Goal: Transaction & Acquisition: Obtain resource

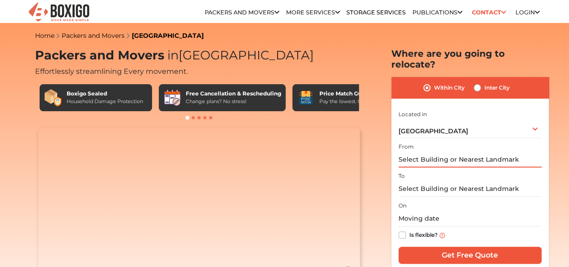
click at [515, 152] on input "text" at bounding box center [470, 160] width 143 height 16
click at [461, 156] on input "text" at bounding box center [470, 160] width 143 height 16
click at [447, 154] on input "text" at bounding box center [470, 160] width 143 height 16
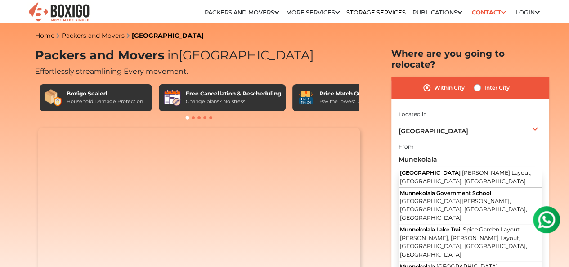
click at [400, 152] on input "Munekolala" at bounding box center [470, 160] width 143 height 16
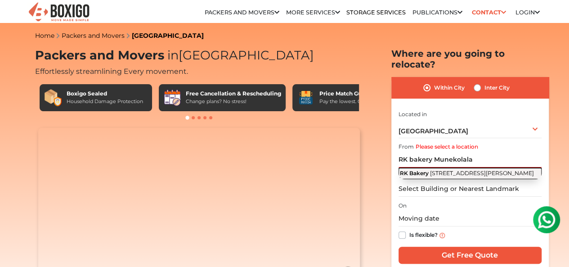
click at [428, 170] on span "RK Bakery" at bounding box center [414, 173] width 29 height 7
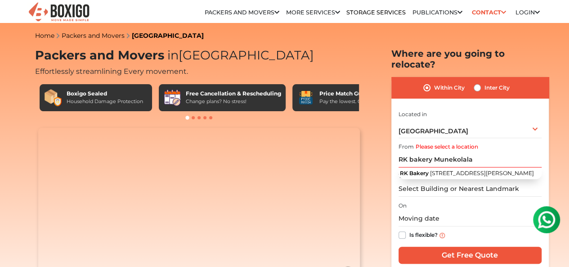
type input "RK Bakery, 5th Main Road, Shamanna Reddy Layout, Kasavanahalli Village, Maratha…"
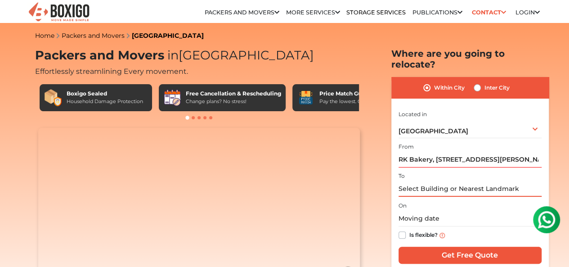
click at [427, 185] on input "text" at bounding box center [470, 189] width 143 height 16
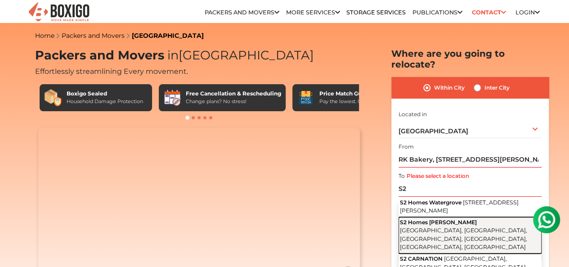
click at [437, 230] on span "B Hosahalli Road, Sree Narayana Nagar, Chikkadunnasandra, Kada Agrahara, Bengal…" at bounding box center [463, 238] width 127 height 23
type input "S2 Homes Avantikaa, B Hosahalli Road, Sree Narayana Nagar, Chikkadunnasandra, K…"
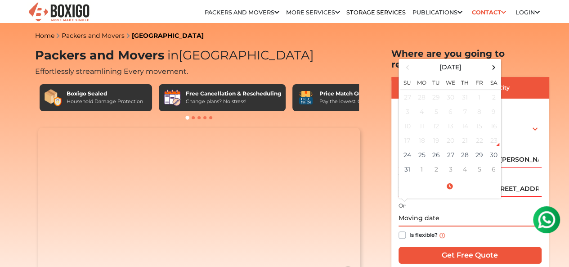
click at [417, 211] on input "text" at bounding box center [470, 219] width 143 height 16
click at [497, 62] on span at bounding box center [494, 67] width 12 height 12
click at [462, 90] on td "4" at bounding box center [465, 97] width 14 height 15
type input "09/04/2025 12:00 AM"
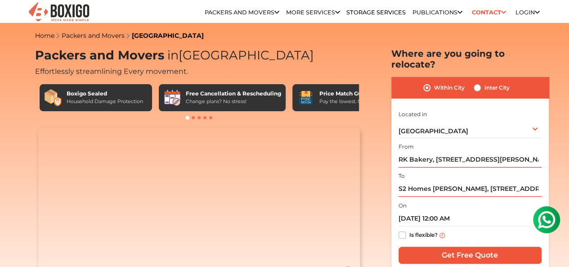
click at [410, 230] on label "Is flexible?" at bounding box center [424, 234] width 28 height 9
click at [402, 230] on input "Is flexible?" at bounding box center [402, 234] width 7 height 9
checkbox input "true"
click at [459, 247] on input "Get Free Quote" at bounding box center [470, 255] width 143 height 17
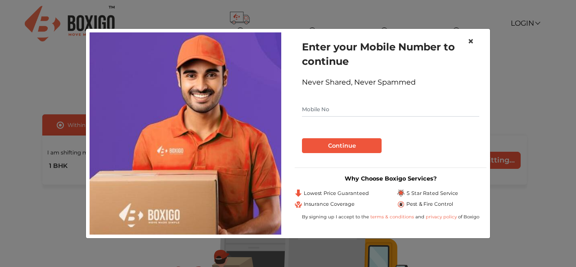
click at [470, 45] on span "×" at bounding box center [471, 41] width 6 height 13
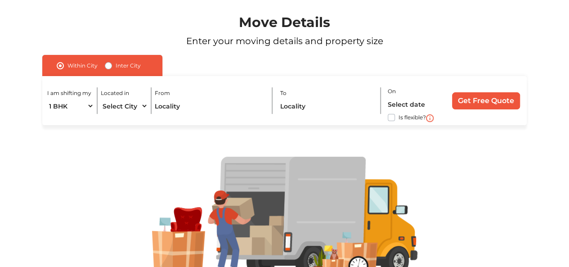
scroll to position [57, 0]
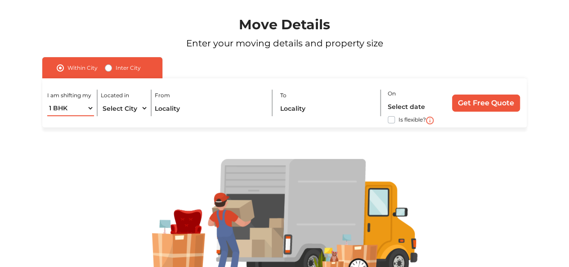
click at [88, 111] on select "1 BHK 2 BHK 3 BHK 3 + BHK FEW ITEMS" at bounding box center [70, 108] width 47 height 16
select select "2 BHK"
click at [47, 100] on select "1 BHK 2 BHK 3 BHK 3 + BHK FEW ITEMS" at bounding box center [70, 108] width 47 height 16
click at [137, 107] on select "Select City Bangalore Bengaluru Bhopal Bhubaneswar Chennai Coimbatore Cuttack D…" at bounding box center [124, 108] width 47 height 16
select select "[GEOGRAPHIC_DATA]"
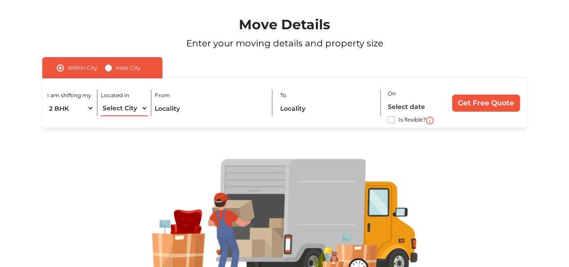
click at [101, 100] on select "Select City Bangalore Bengaluru Bhopal Bhubaneswar Chennai Coimbatore Cuttack D…" at bounding box center [124, 108] width 47 height 16
click at [168, 109] on input "text" at bounding box center [210, 108] width 111 height 16
click at [171, 109] on input "text" at bounding box center [210, 108] width 111 height 16
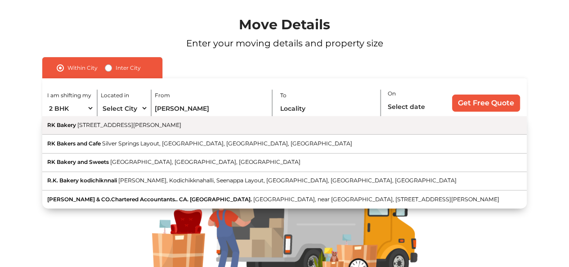
click at [181, 127] on span "5th Main Road, Shamanna Reddy Layout, Kasavanahalli Village, Marathahalli, Beng…" at bounding box center [129, 125] width 104 height 7
type input "RK Bakery, 5th Main Road, Shamanna Reddy Layout, Kasavanahalli Village, Maratha…"
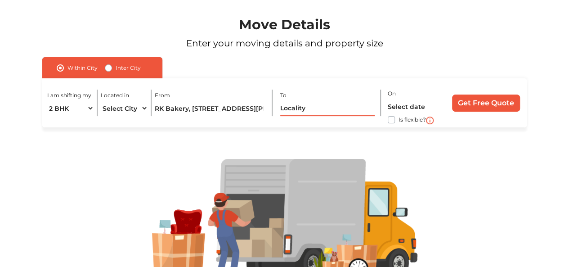
click at [299, 104] on input "text" at bounding box center [327, 108] width 95 height 16
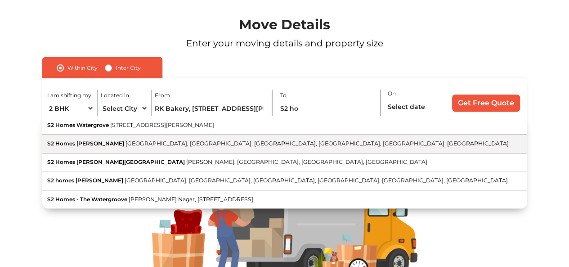
click at [235, 143] on span "B Hosahalli Road, Sree Narayana Nagar, Chikkadunnasandra, Kada Agrahara, Bengal…" at bounding box center [318, 143] width 384 height 7
type input "S2 Homes Avantikaa, B Hosahalli Road, Sree Narayana Nagar, Chikkadunnasandra, K…"
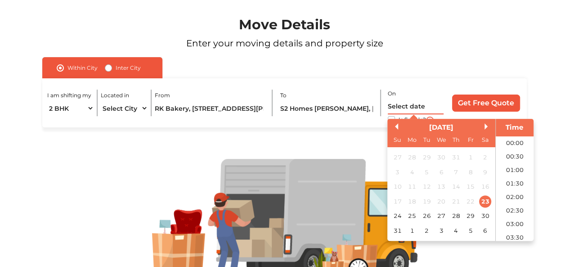
click at [395, 108] on input "text" at bounding box center [416, 107] width 56 height 16
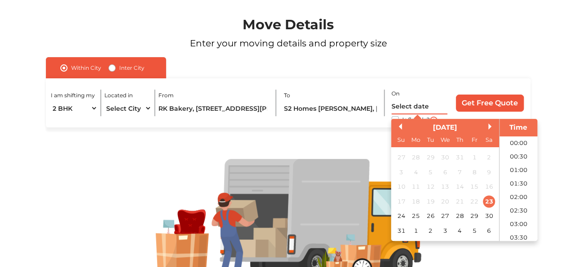
scroll to position [544, 0]
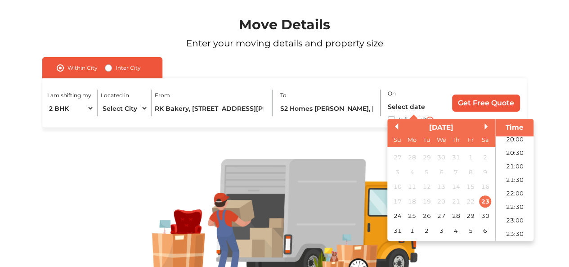
click at [488, 130] on div "August 2025" at bounding box center [442, 127] width 108 height 10
click at [483, 127] on div "August 2025" at bounding box center [442, 127] width 108 height 10
click at [487, 127] on button "Next Month" at bounding box center [488, 126] width 6 height 6
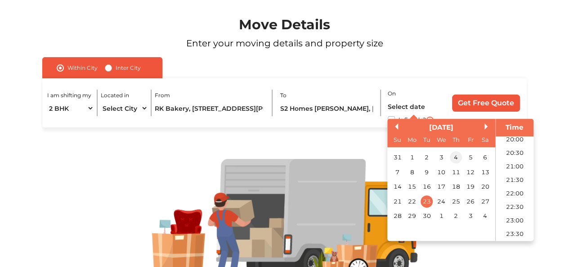
click at [456, 154] on div "4" at bounding box center [456, 158] width 12 height 12
type input "04/09/2025 12:00 AM"
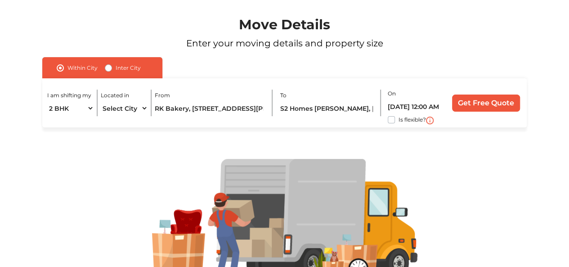
click at [325, 151] on div at bounding box center [284, 219] width 537 height 185
click at [469, 106] on input "Get Free Quote" at bounding box center [486, 103] width 68 height 17
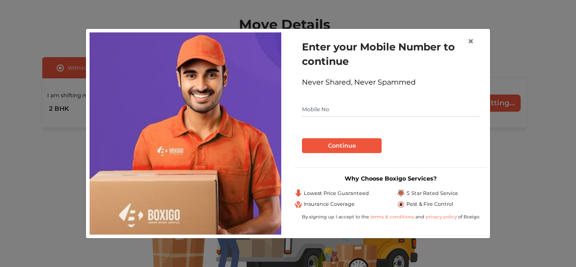
click at [381, 115] on input "text" at bounding box center [390, 109] width 177 height 14
click at [368, 112] on input "text" at bounding box center [390, 109] width 177 height 14
type input "8123548323"
click at [348, 145] on button "Continue" at bounding box center [342, 145] width 80 height 15
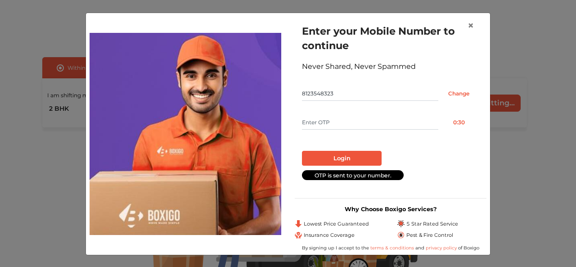
click at [348, 118] on input "text" at bounding box center [370, 122] width 136 height 14
type input "1288"
click at [344, 159] on button "Login" at bounding box center [342, 158] width 80 height 15
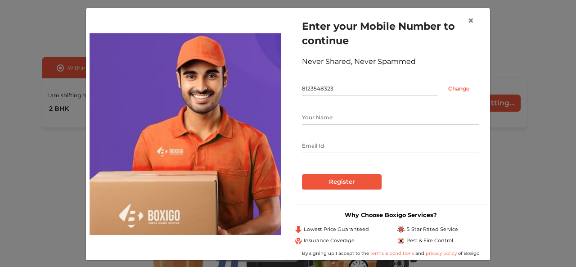
scroll to position [10, 0]
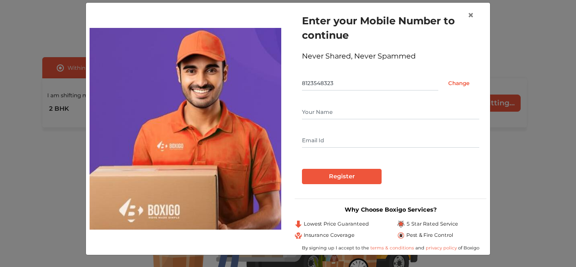
click at [341, 112] on input "text" at bounding box center [390, 112] width 177 height 14
type input "santhosh mallini"
click at [351, 135] on input "text" at bounding box center [390, 140] width 177 height 14
type input "santhosh@gmail.com"
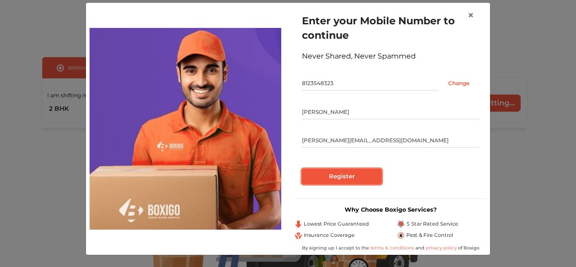
click at [337, 173] on input "Register" at bounding box center [342, 176] width 80 height 15
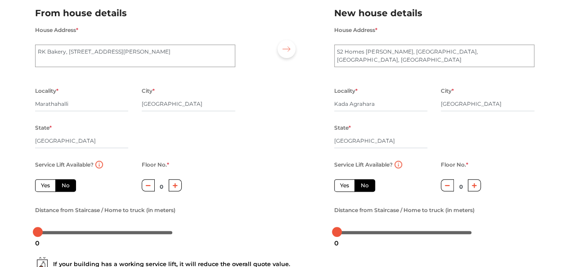
scroll to position [68, 0]
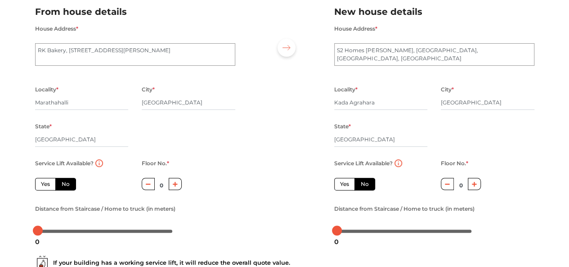
click at [73, 185] on label "No" at bounding box center [65, 184] width 21 height 13
click at [68, 185] on input "No" at bounding box center [65, 183] width 6 height 6
radio input "true"
click at [176, 182] on icon "button" at bounding box center [175, 183] width 5 height 5
type input "1"
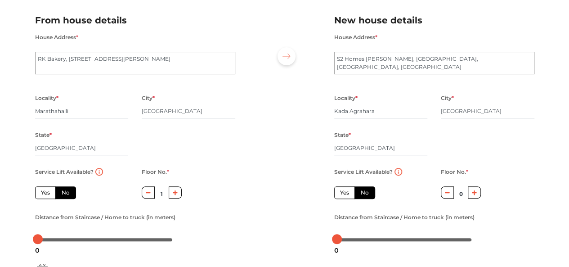
scroll to position [39, 0]
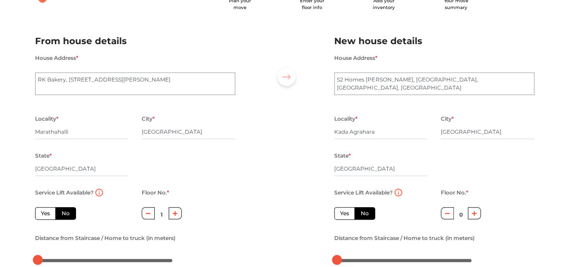
click at [345, 210] on label "Yes" at bounding box center [344, 213] width 21 height 13
click at [345, 210] on input "Yes" at bounding box center [343, 212] width 6 height 6
radio input "true"
radio input "false"
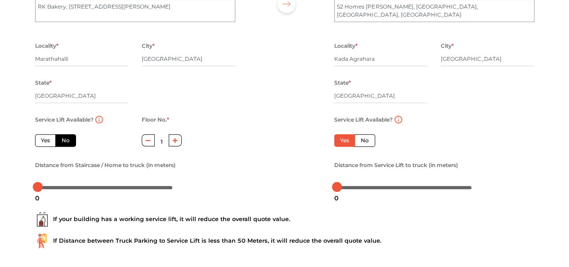
scroll to position [113, 0]
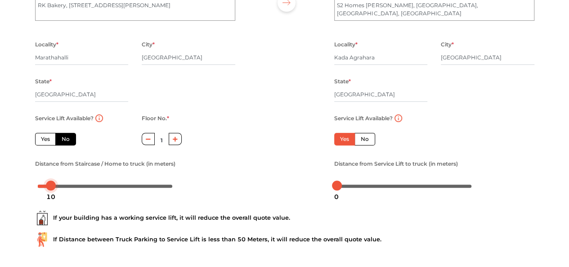
drag, startPoint x: 39, startPoint y: 188, endPoint x: 52, endPoint y: 186, distance: 13.6
click at [52, 186] on div at bounding box center [51, 186] width 10 height 10
click at [230, 173] on div "Distance from Staircase / Home to truck (in meters)" at bounding box center [135, 175] width 200 height 35
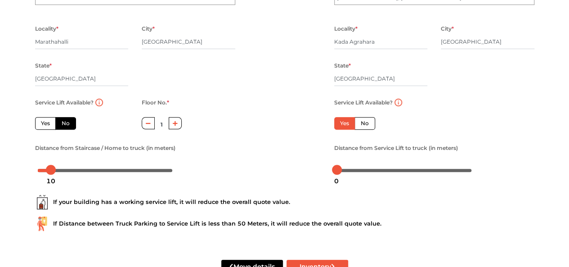
scroll to position [135, 0]
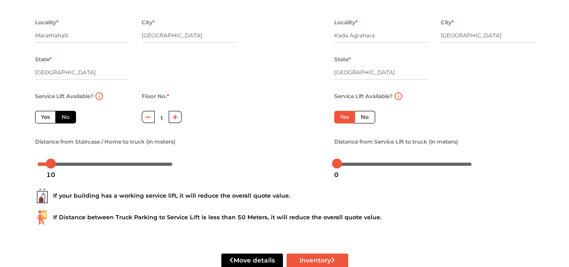
click at [508, 120] on div "Service Lift Available? Yes No Floor No. * 0 Distance from Service Lift to truc…" at bounding box center [435, 130] width 214 height 80
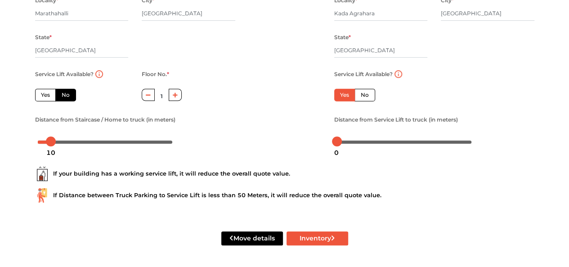
scroll to position [158, 0]
click at [51, 145] on div "10" at bounding box center [51, 152] width 16 height 15
drag, startPoint x: 51, startPoint y: 144, endPoint x: 57, endPoint y: 144, distance: 5.4
click at [57, 145] on div "14" at bounding box center [56, 152] width 16 height 15
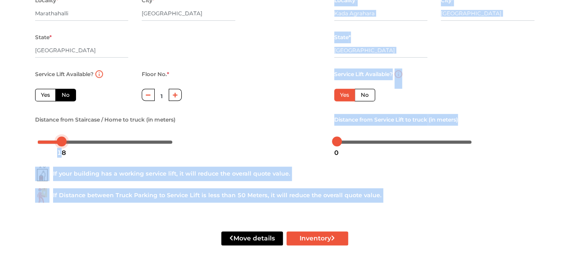
click at [60, 145] on div "18" at bounding box center [62, 152] width 16 height 15
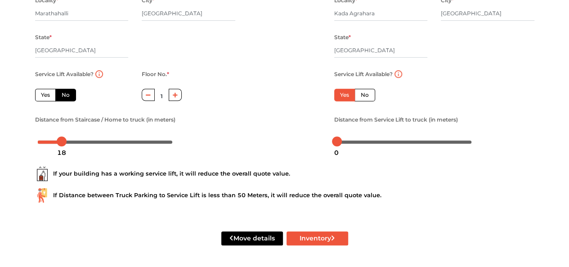
click at [221, 130] on div "Distance from Staircase / Home to truck (in meters)" at bounding box center [135, 131] width 200 height 35
drag, startPoint x: 60, startPoint y: 140, endPoint x: 74, endPoint y: 141, distance: 14.0
click at [74, 141] on div at bounding box center [75, 141] width 10 height 10
click at [74, 143] on div at bounding box center [74, 141] width 10 height 10
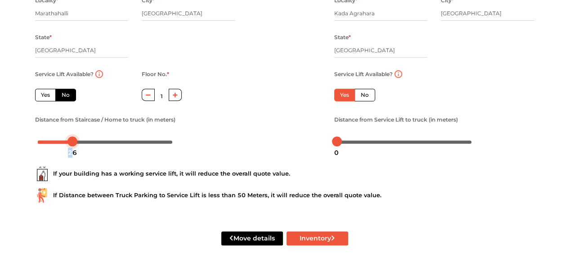
click at [69, 146] on div "26" at bounding box center [72, 152] width 16 height 15
click at [69, 146] on div "24" at bounding box center [70, 152] width 16 height 15
click at [92, 156] on div "If your building has a working service lift, it will reduce the overall quote v…" at bounding box center [284, 181] width 513 height 58
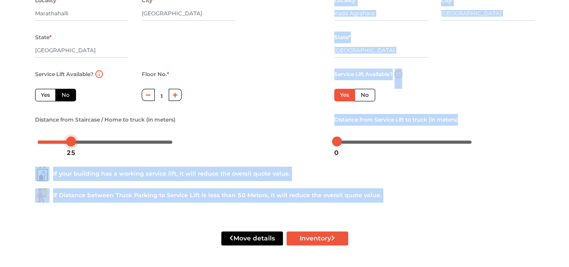
click at [71, 145] on div "25" at bounding box center [71, 152] width 16 height 15
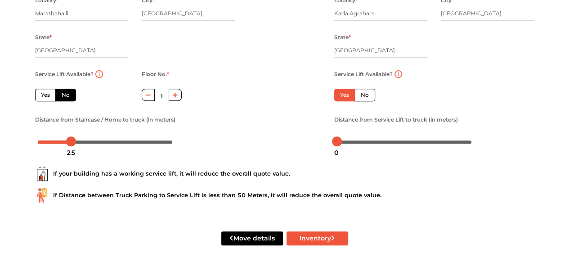
click at [93, 150] on div "From house details House Address * RK Bakery, 5th Main Road, Shamanna Reddy Lay…" at bounding box center [135, 33] width 214 height 237
click at [302, 241] on button "Inventory" at bounding box center [318, 238] width 62 height 14
radio input "true"
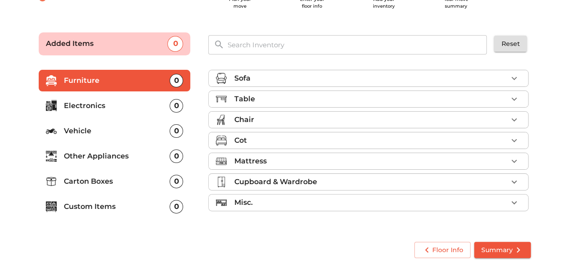
scroll to position [40, 0]
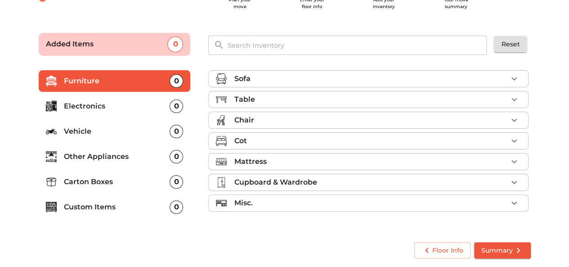
click at [521, 78] on button "button" at bounding box center [515, 79] width 14 height 14
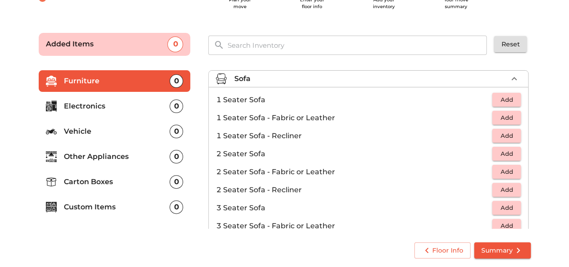
click at [521, 78] on li "Sofa" at bounding box center [369, 79] width 320 height 16
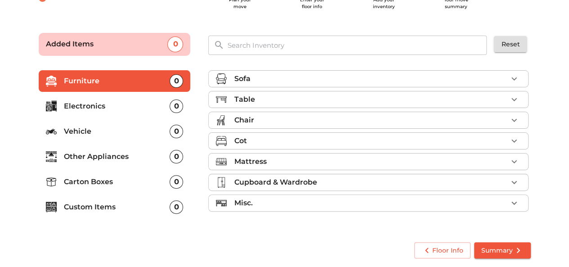
click at [504, 99] on div "Table" at bounding box center [371, 99] width 274 height 11
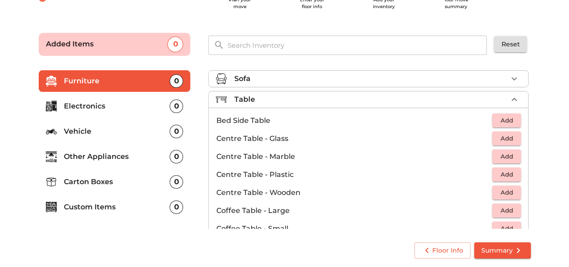
drag, startPoint x: 525, startPoint y: 97, endPoint x: 527, endPoint y: 106, distance: 9.2
click at [527, 106] on div "Sofa Table Bed Side Table Add Centre Table - Glass Add Centre Table - Marble Ad…" at bounding box center [369, 148] width 322 height 162
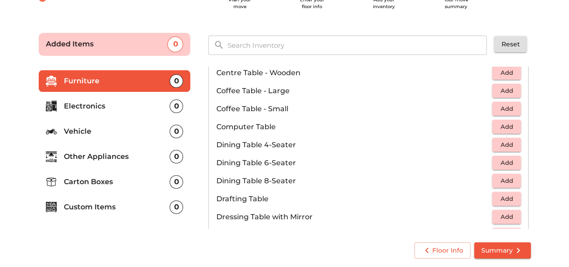
scroll to position [122, 0]
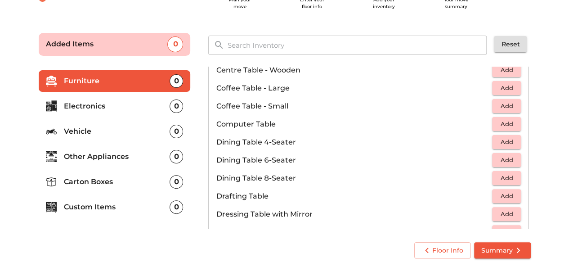
click at [508, 122] on span "Add" at bounding box center [507, 124] width 20 height 10
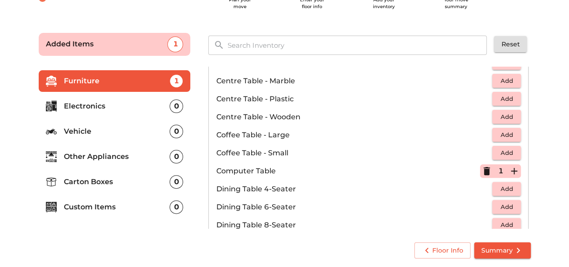
scroll to position [0, 0]
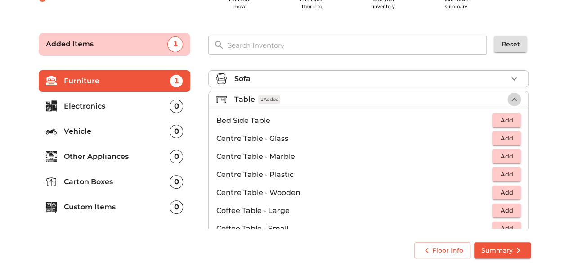
click at [514, 100] on icon "button" at bounding box center [514, 99] width 11 height 11
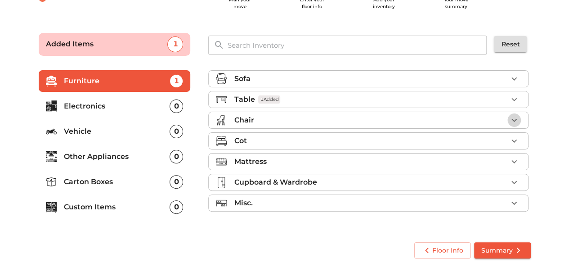
click at [514, 120] on icon "button" at bounding box center [514, 120] width 11 height 11
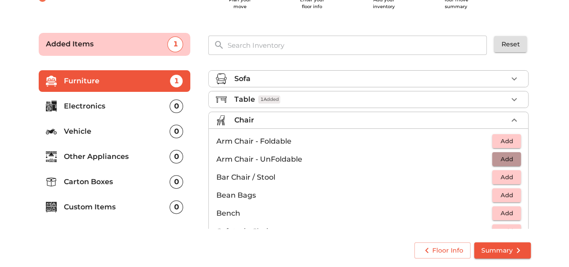
click at [497, 157] on span "Add" at bounding box center [507, 159] width 20 height 10
click at [510, 157] on icon "button" at bounding box center [514, 159] width 11 height 11
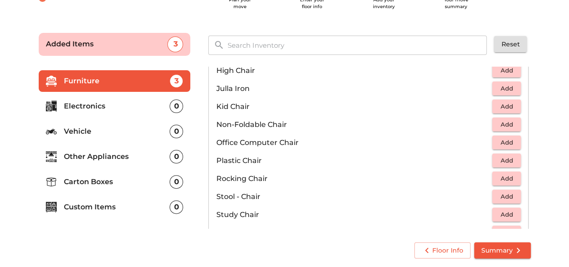
scroll to position [252, 0]
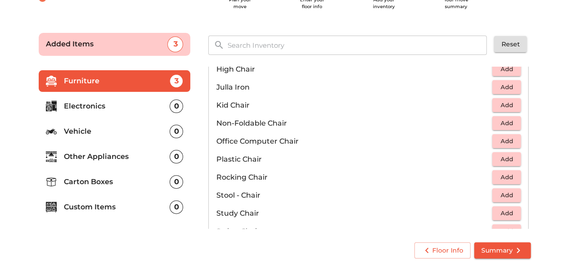
click at [504, 136] on span "Add" at bounding box center [507, 141] width 20 height 10
click at [510, 139] on icon "button" at bounding box center [514, 141] width 11 height 11
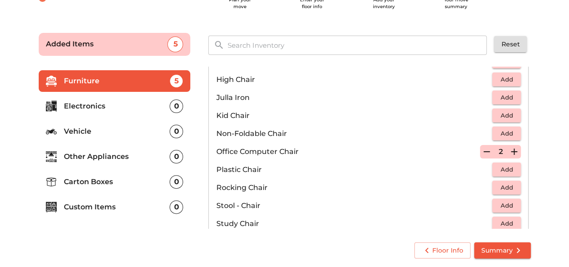
scroll to position [241, 0]
click at [502, 169] on span "Add" at bounding box center [507, 170] width 20 height 10
click at [511, 169] on icon "button" at bounding box center [514, 170] width 6 height 6
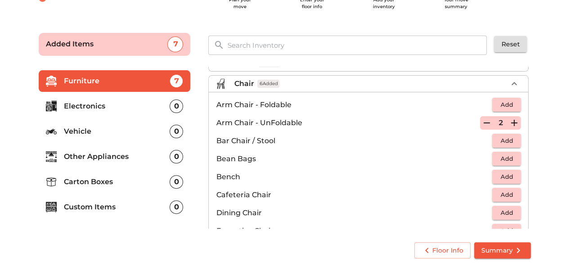
scroll to position [31, 0]
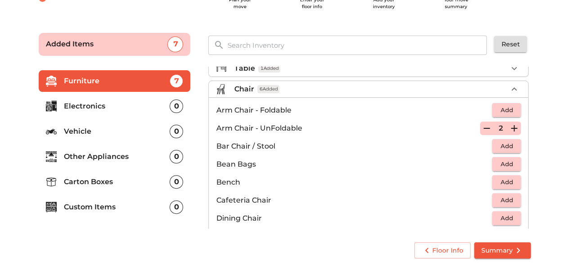
click at [482, 124] on icon "button" at bounding box center [487, 128] width 11 height 11
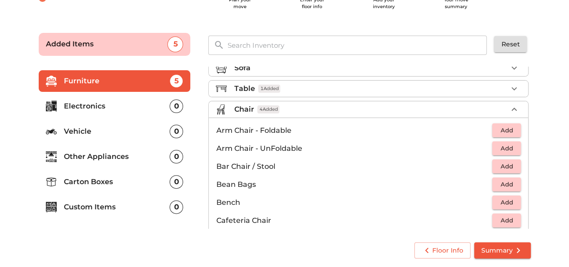
scroll to position [8, 0]
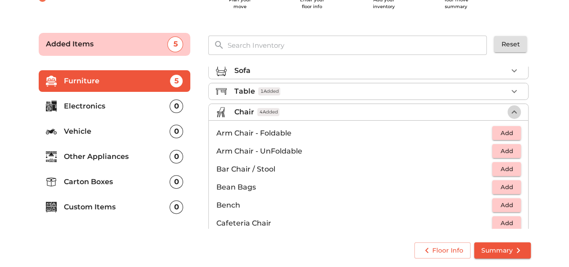
click at [512, 109] on icon "button" at bounding box center [514, 112] width 11 height 11
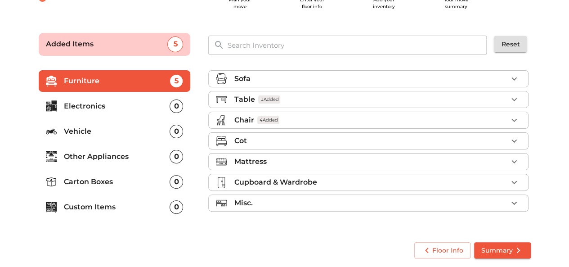
scroll to position [0, 0]
click at [518, 139] on icon "button" at bounding box center [514, 140] width 11 height 11
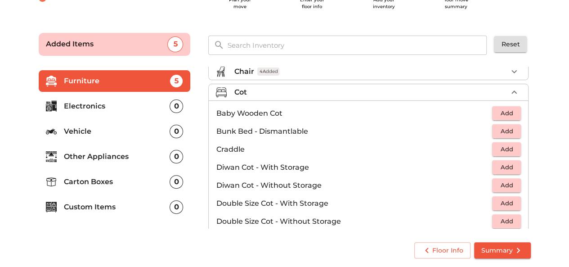
scroll to position [52, 0]
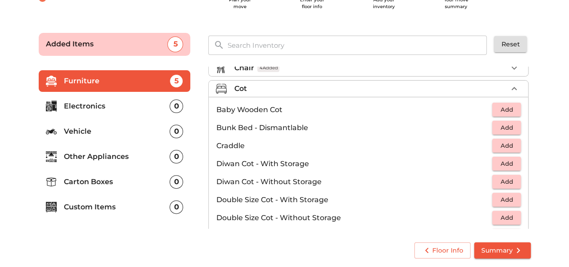
click at [503, 104] on span "Add" at bounding box center [507, 109] width 20 height 10
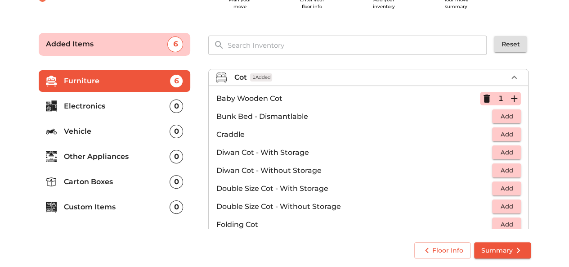
scroll to position [64, 0]
click at [502, 164] on span "Add" at bounding box center [507, 169] width 20 height 10
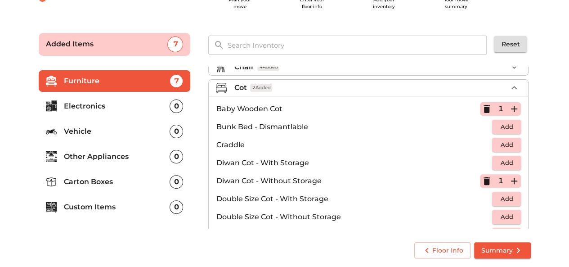
scroll to position [52, 0]
click at [506, 142] on span "Add" at bounding box center [507, 145] width 20 height 10
click at [484, 107] on icon "button" at bounding box center [487, 110] width 6 height 8
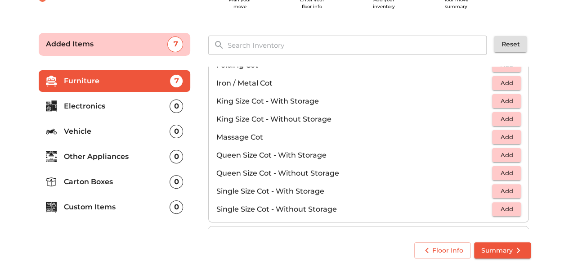
scroll to position [222, 0]
click at [505, 172] on span "Add" at bounding box center [507, 174] width 20 height 10
click at [509, 171] on icon "button" at bounding box center [514, 174] width 11 height 11
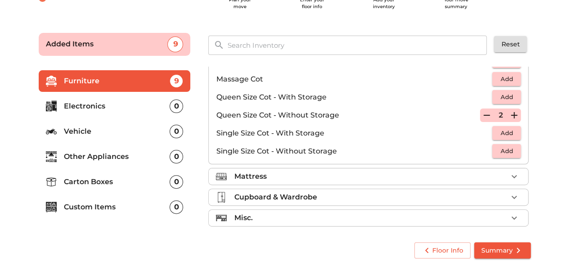
scroll to position [284, 0]
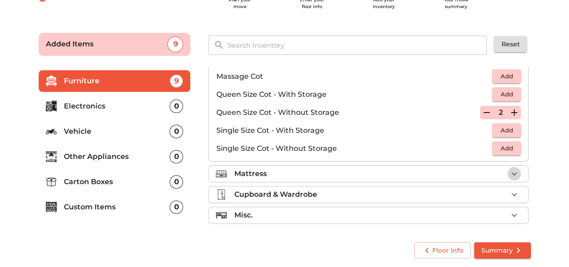
click at [514, 173] on icon "button" at bounding box center [514, 173] width 11 height 11
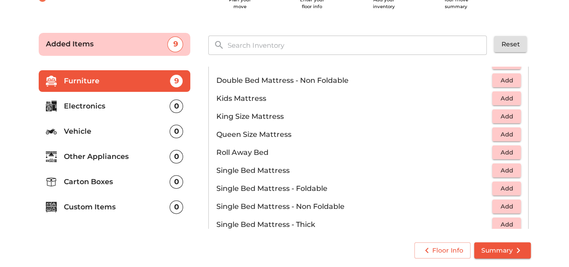
scroll to position [100, 0]
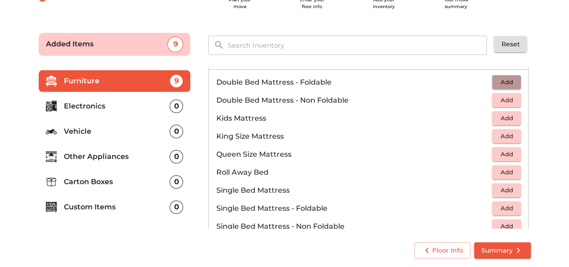
click at [503, 81] on span "Add" at bounding box center [507, 82] width 20 height 10
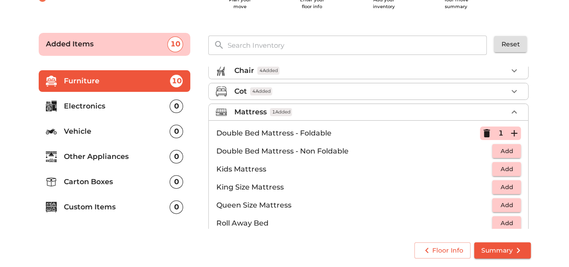
scroll to position [38, 0]
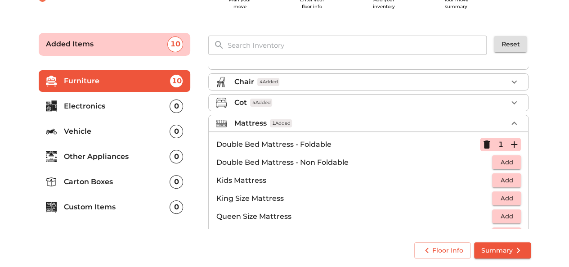
click at [547, 121] on main "Plan your move Enter your floor info Add your inventory Your move summary Added…" at bounding box center [284, 144] width 569 height 248
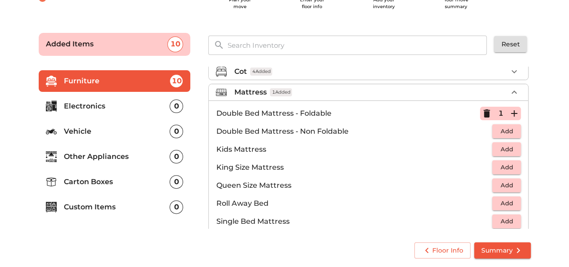
scroll to position [68, 0]
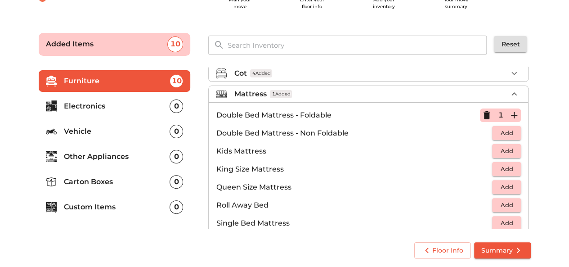
click at [512, 92] on icon "button" at bounding box center [514, 93] width 5 height 3
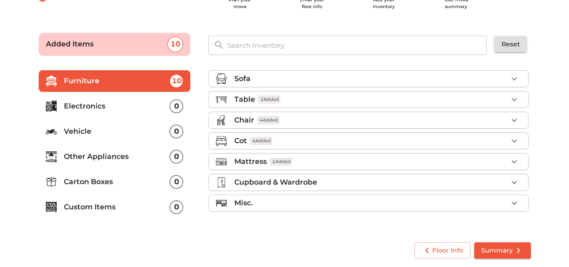
scroll to position [0, 0]
click at [518, 181] on icon "button" at bounding box center [514, 182] width 11 height 11
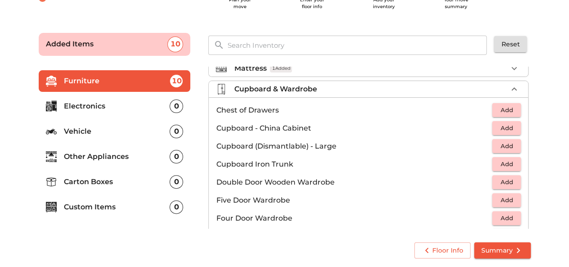
scroll to position [77, 0]
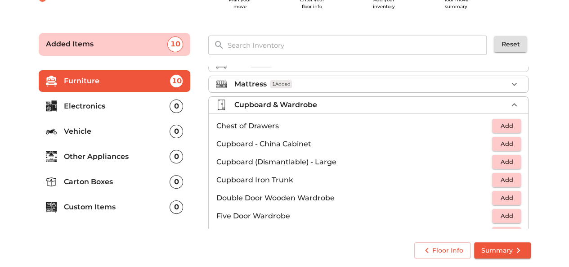
click at [510, 97] on li "Cupboard & Wardrobe" at bounding box center [369, 105] width 320 height 16
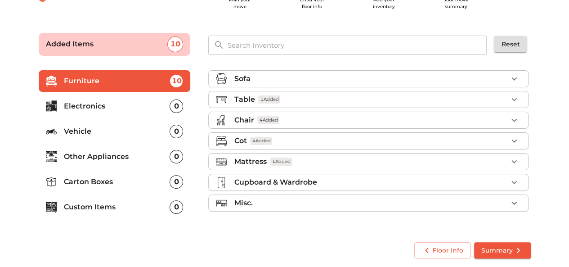
scroll to position [0, 0]
click at [90, 106] on p "Electronics" at bounding box center [117, 106] width 106 height 11
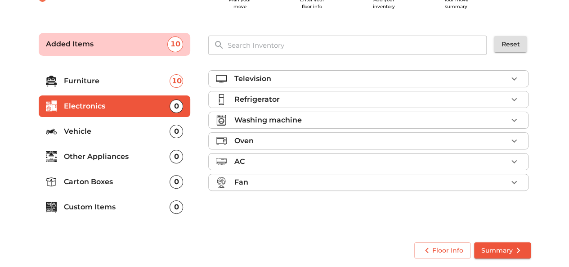
click at [512, 83] on icon "button" at bounding box center [514, 78] width 11 height 11
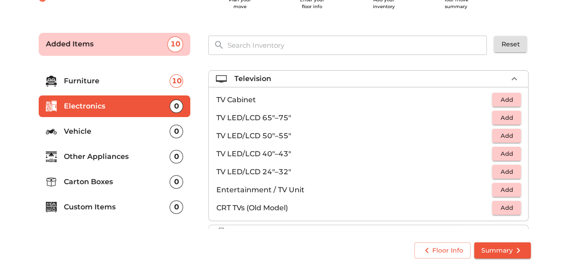
click at [502, 151] on span "Add" at bounding box center [507, 154] width 20 height 10
click at [512, 76] on icon "button" at bounding box center [514, 78] width 11 height 11
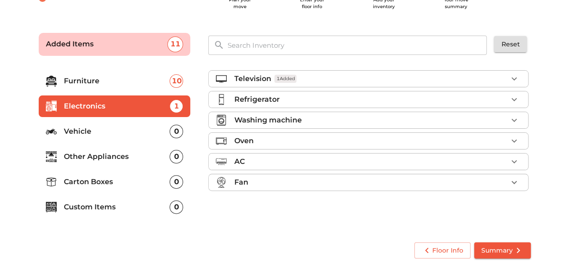
click at [413, 120] on div "Washing machine" at bounding box center [371, 120] width 274 height 11
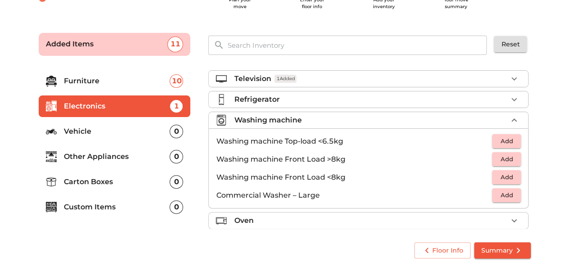
click at [498, 181] on span "Add" at bounding box center [507, 177] width 20 height 10
click at [512, 118] on icon "button" at bounding box center [514, 120] width 11 height 11
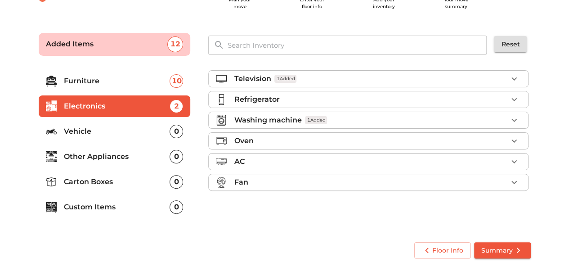
click at [95, 156] on p "Other Appliances" at bounding box center [117, 156] width 106 height 11
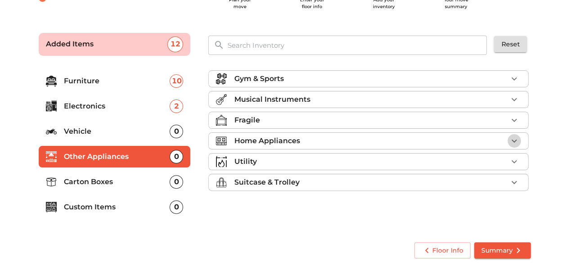
click at [512, 138] on icon "button" at bounding box center [514, 140] width 11 height 11
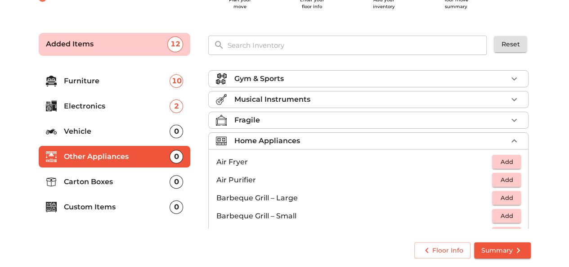
click at [513, 138] on icon "button" at bounding box center [514, 140] width 11 height 11
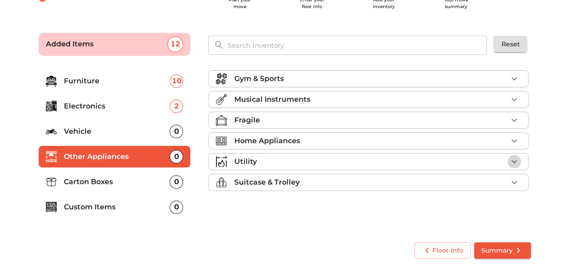
click at [515, 157] on icon "button" at bounding box center [514, 161] width 11 height 11
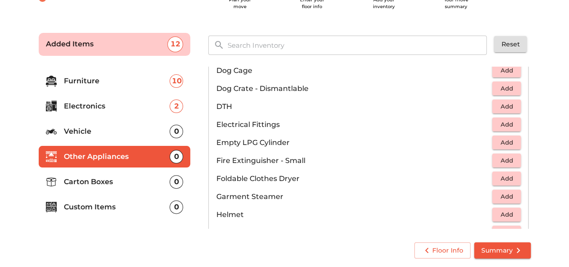
scroll to position [315, 0]
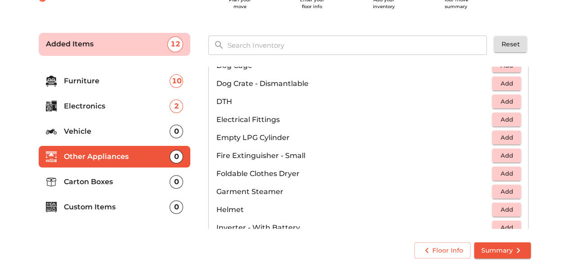
click at [499, 135] on span "Add" at bounding box center [507, 137] width 20 height 10
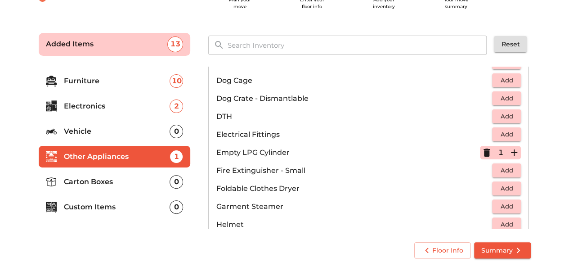
scroll to position [290, 0]
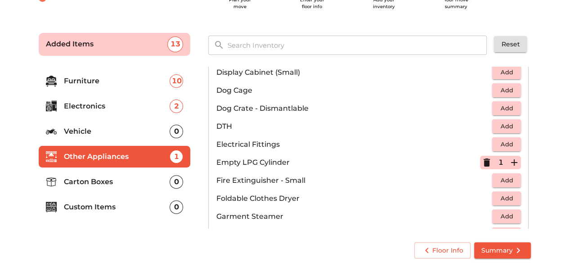
click at [513, 159] on icon "button" at bounding box center [514, 162] width 11 height 11
click at [485, 161] on icon "button" at bounding box center [487, 162] width 11 height 11
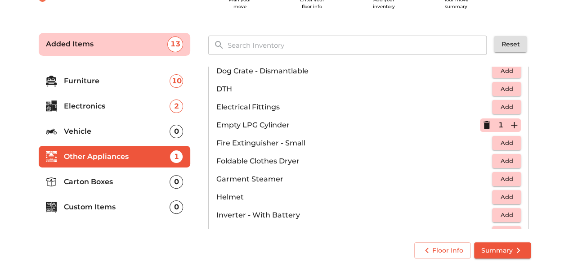
scroll to position [331, 0]
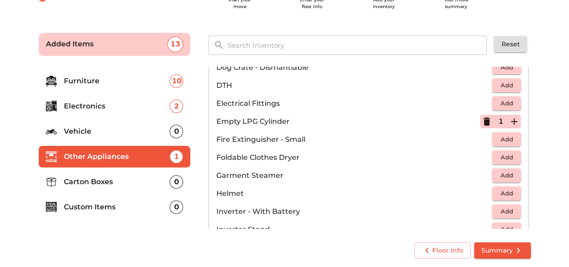
click at [90, 183] on p "Carton Boxes" at bounding box center [117, 181] width 106 height 11
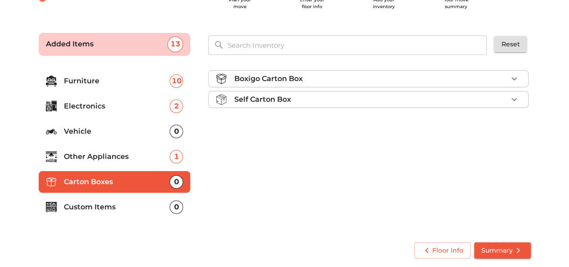
scroll to position [0, 0]
click at [519, 78] on icon "button" at bounding box center [514, 78] width 11 height 11
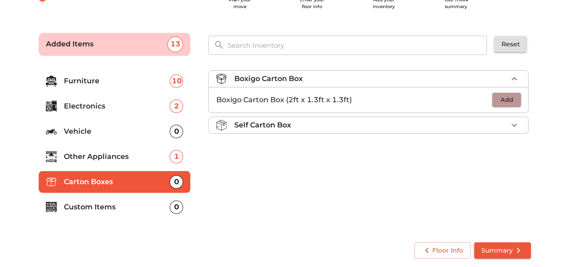
click at [509, 93] on button "Add" at bounding box center [506, 100] width 29 height 14
click at [515, 99] on icon "button" at bounding box center [514, 100] width 6 height 6
click at [511, 123] on icon "button" at bounding box center [514, 125] width 11 height 11
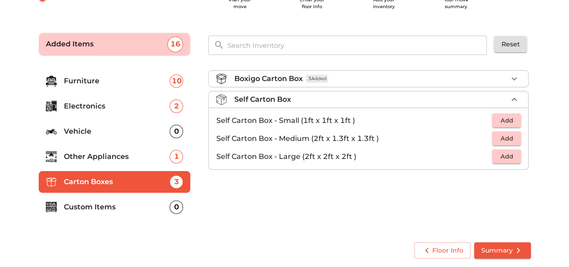
click at [517, 156] on span "Add" at bounding box center [507, 156] width 20 height 10
click at [518, 155] on icon "button" at bounding box center [514, 156] width 11 height 11
click at [513, 135] on span "Add" at bounding box center [507, 138] width 20 height 10
click at [517, 141] on icon "button" at bounding box center [514, 138] width 11 height 11
click at [519, 97] on icon "button" at bounding box center [514, 99] width 11 height 11
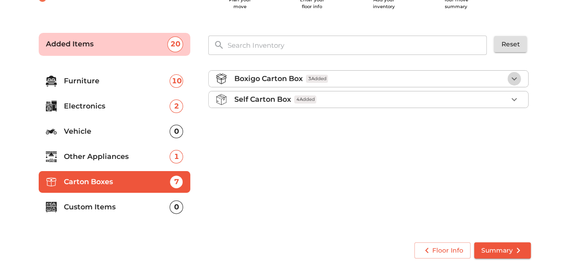
click at [516, 75] on icon "button" at bounding box center [514, 78] width 11 height 11
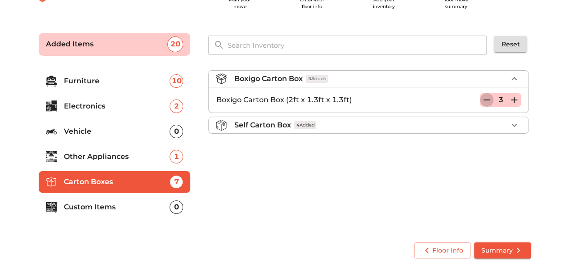
click at [485, 99] on icon "button" at bounding box center [487, 100] width 11 height 11
click at [486, 99] on icon "button" at bounding box center [487, 100] width 11 height 11
click at [486, 102] on icon "button" at bounding box center [487, 100] width 6 height 8
click at [506, 126] on div "Self Carton Box 4 Added" at bounding box center [371, 125] width 274 height 11
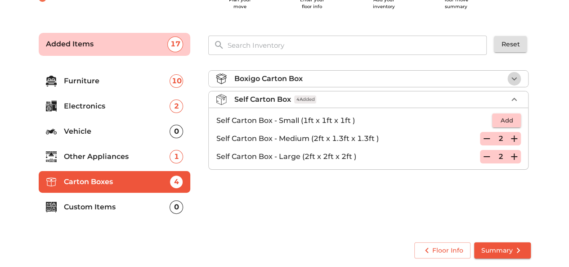
click at [516, 83] on button "button" at bounding box center [515, 79] width 14 height 14
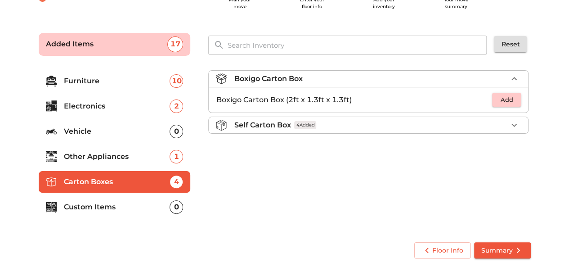
click at [512, 102] on span "Add" at bounding box center [507, 100] width 20 height 10
click at [513, 99] on icon "button" at bounding box center [514, 100] width 6 height 6
click at [543, 100] on main "Plan your move Enter your floor info Add your inventory Your move summary Added…" at bounding box center [284, 144] width 569 height 248
click at [514, 126] on icon "button" at bounding box center [514, 125] width 11 height 11
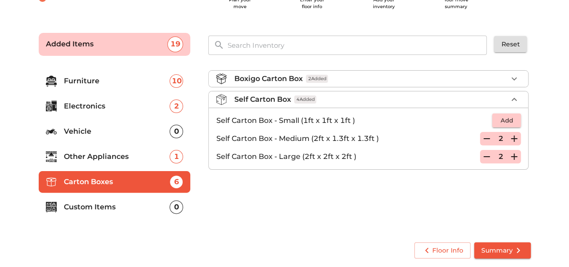
click at [539, 114] on div "Boxigo Carton Box 2 Added Self Carton Box 4 Added Self Carton Box - Small (1ft …" at bounding box center [369, 148] width 340 height 181
click at [516, 96] on icon "button" at bounding box center [514, 99] width 11 height 11
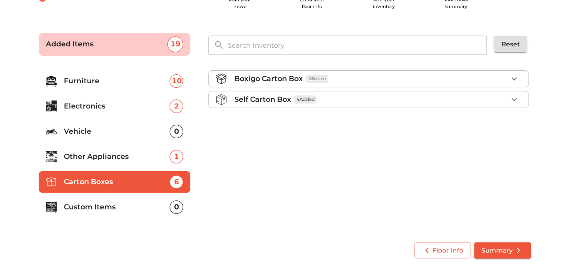
click at [91, 208] on p "Custom Items" at bounding box center [117, 207] width 106 height 11
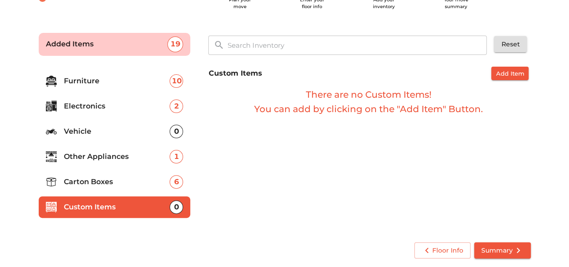
click at [112, 203] on p "Custom Items" at bounding box center [117, 207] width 106 height 11
click at [115, 185] on p "Carton Boxes" at bounding box center [117, 181] width 106 height 11
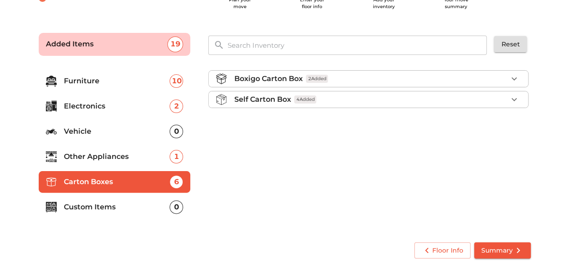
click at [518, 97] on icon "button" at bounding box center [514, 99] width 11 height 11
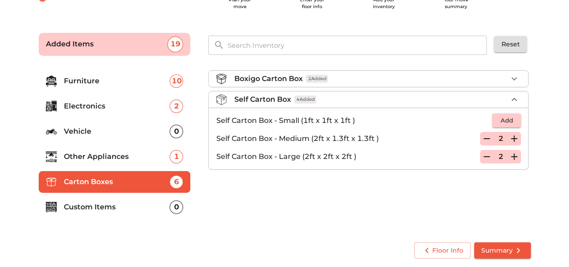
click at [554, 157] on main "Plan your move Enter your floor info Add your inventory Your move summary Added…" at bounding box center [284, 144] width 569 height 248
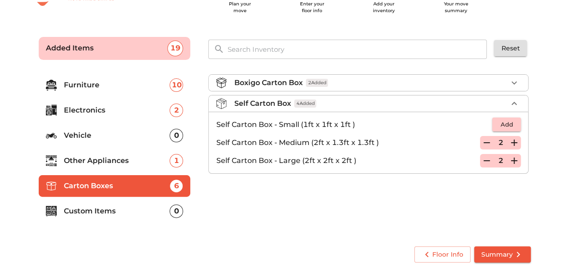
scroll to position [40, 0]
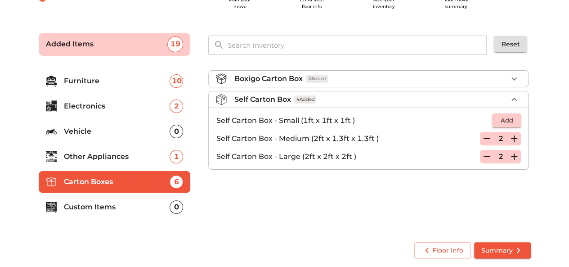
click at [493, 245] on span "Summary" at bounding box center [503, 250] width 42 height 11
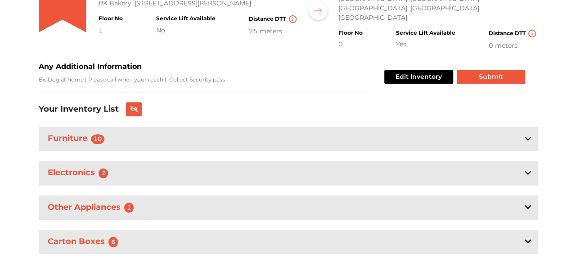
scroll to position [148, 0]
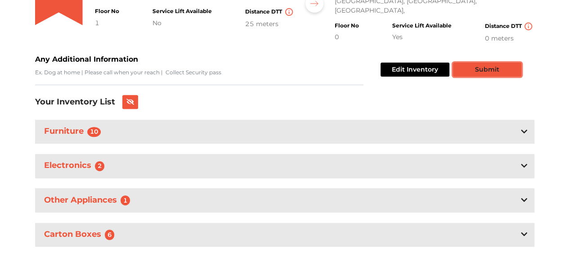
click at [488, 63] on button "Submit" at bounding box center [487, 70] width 68 height 14
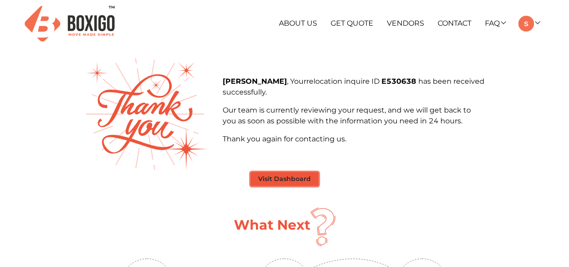
click at [296, 180] on button "Visit Dashboard" at bounding box center [285, 179] width 68 height 14
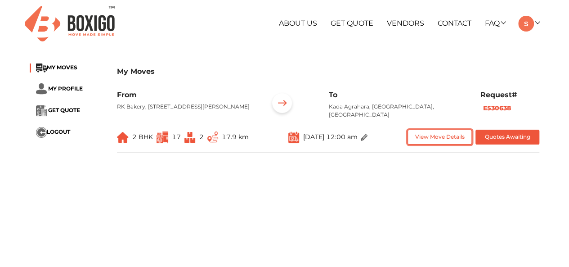
click at [431, 144] on button "View Move Details" at bounding box center [440, 137] width 64 height 15
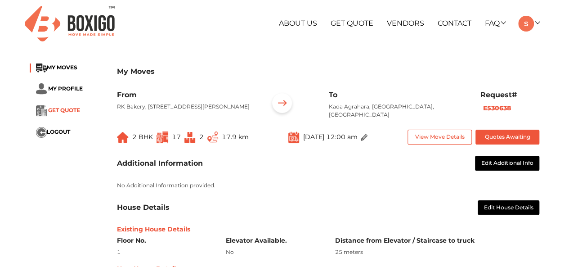
click at [74, 107] on span "GET QUOTE" at bounding box center [64, 110] width 32 height 7
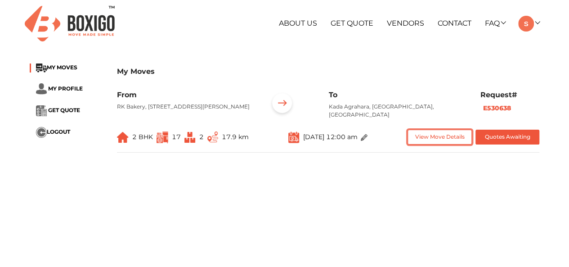
click at [446, 142] on button "View Move Details" at bounding box center [440, 137] width 64 height 15
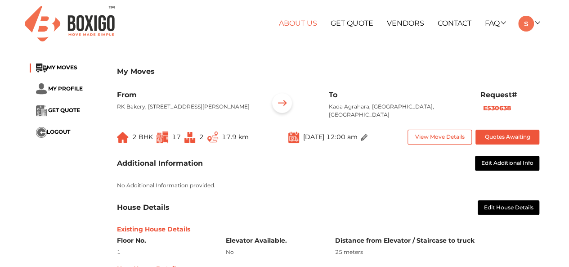
click at [290, 20] on link "About Us" at bounding box center [298, 23] width 38 height 9
click at [363, 18] on ul "About Us Get Quote Vendors Contact FAQ Customer FAQ Vendor FAQ My Moves My Prof…" at bounding box center [372, 24] width 336 height 16
